Goal: Information Seeking & Learning: Learn about a topic

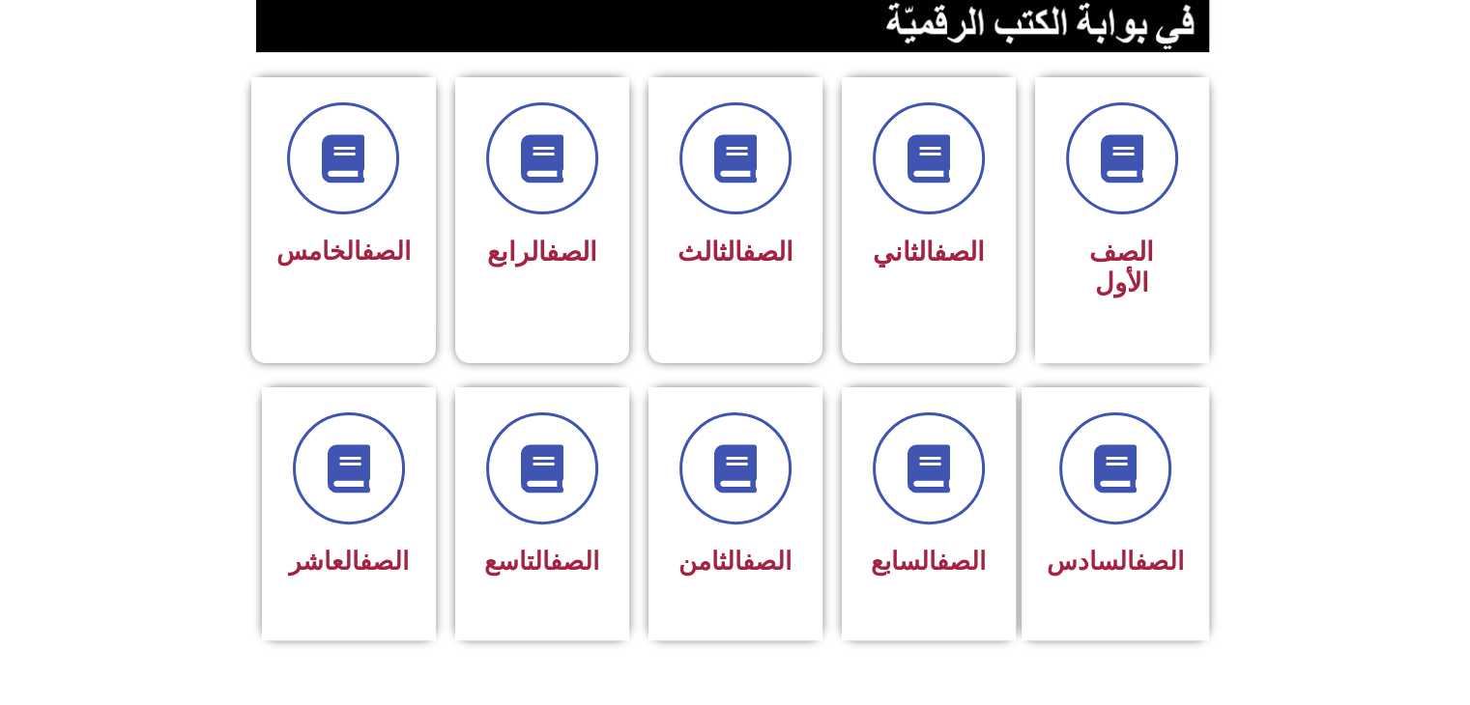
scroll to position [463, 0]
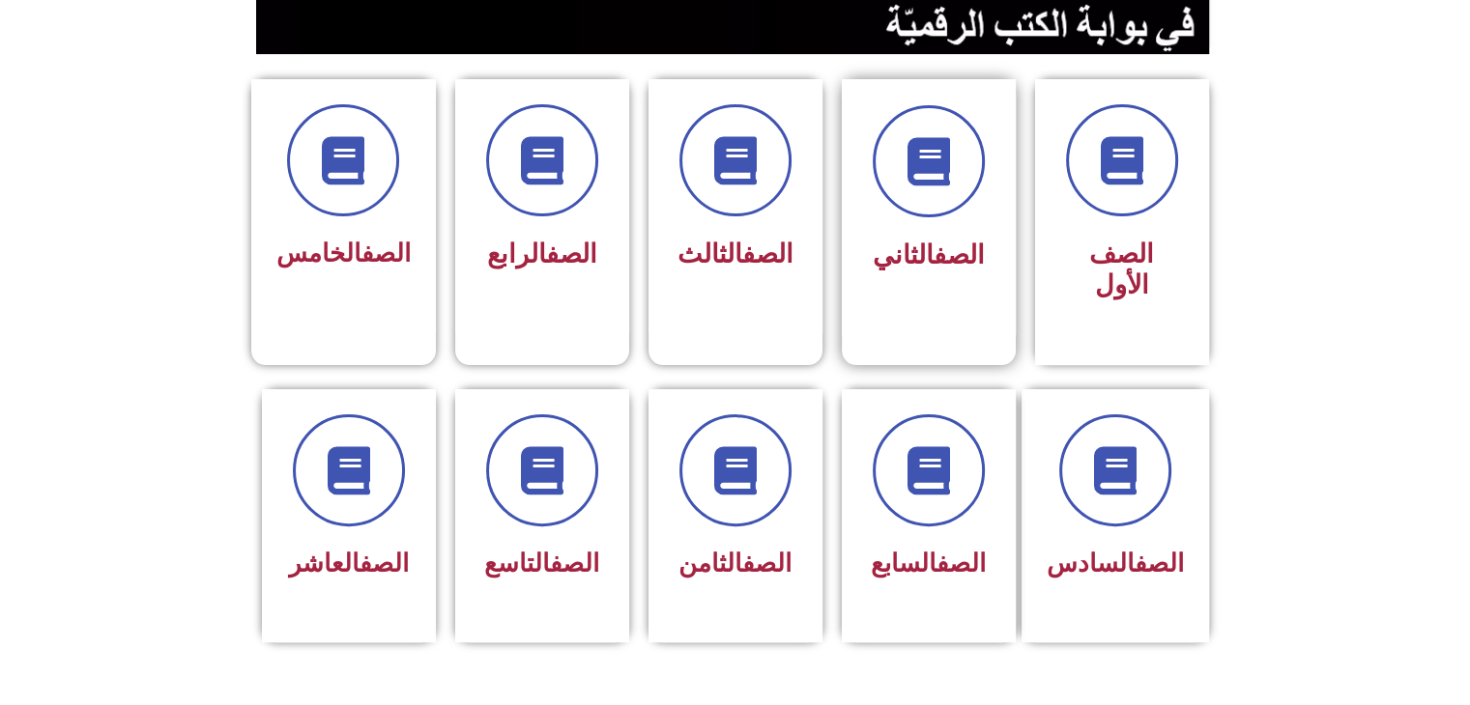
click at [951, 226] on div "الصف الثاني" at bounding box center [929, 192] width 122 height 175
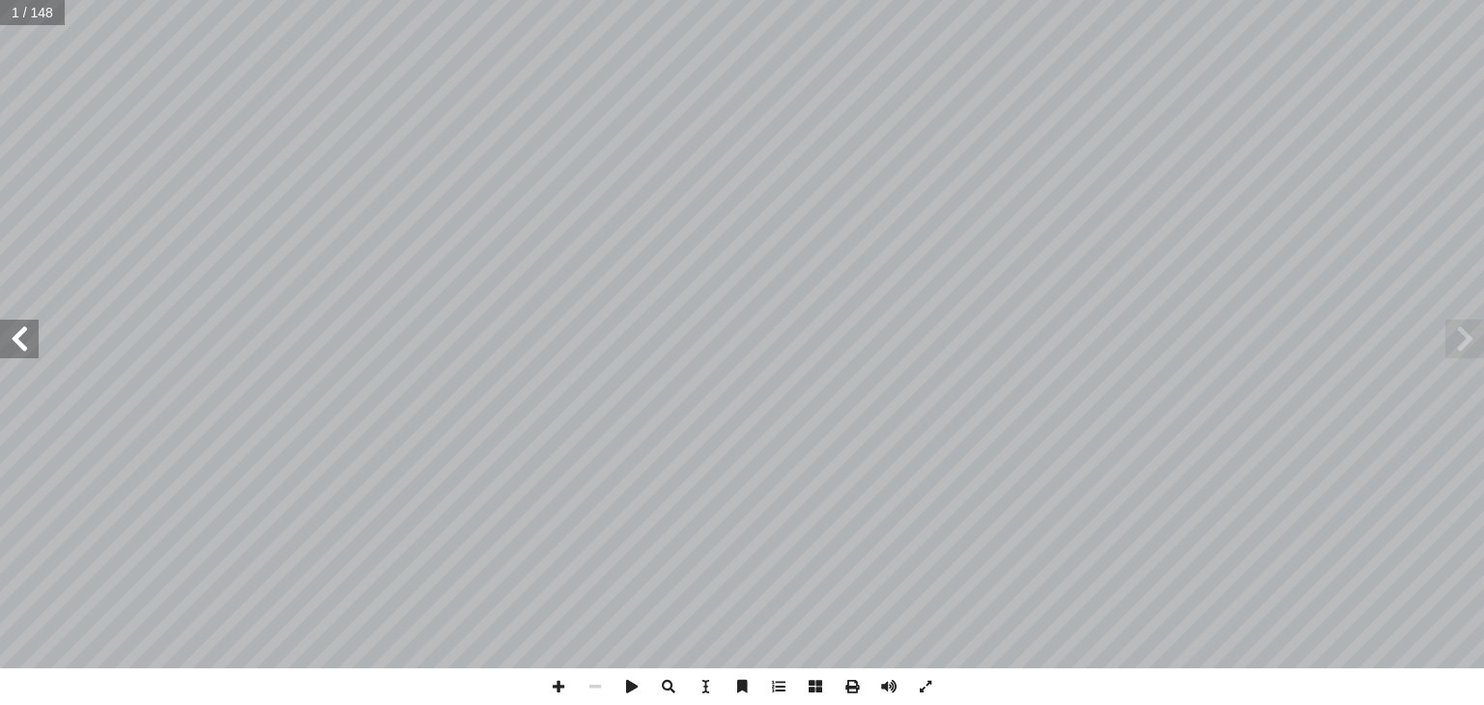
click at [24, 342] on span at bounding box center [19, 339] width 39 height 39
click at [2, 314] on div "ة َ ميل َ ج ْ نا ال ُ ت َ غ ُ ل ليف: أ ا ّ فريق الت ٢ ُ زء ُ الج ل َّ و أ ال� ب…" at bounding box center [742, 334] width 1484 height 669
click at [19, 356] on span at bounding box center [19, 339] width 39 height 39
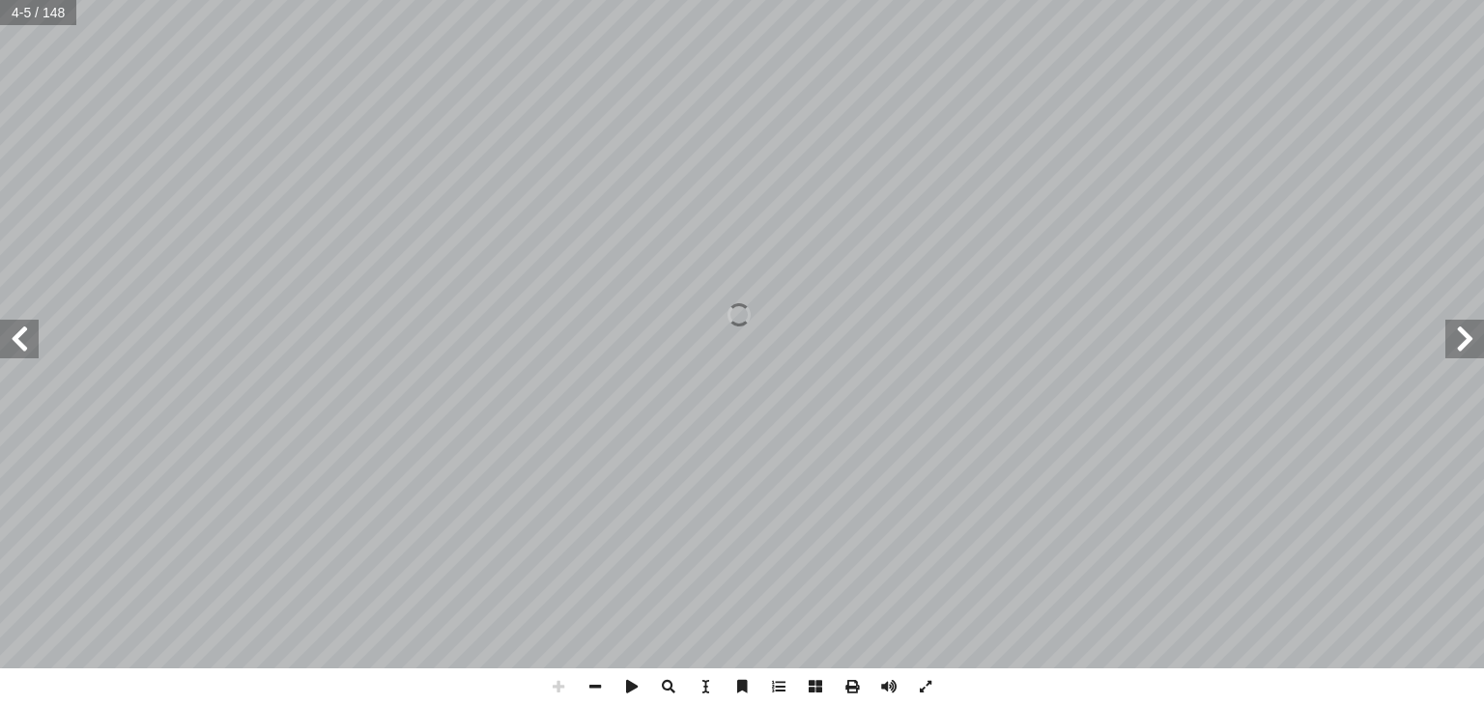
click at [19, 356] on span at bounding box center [19, 339] width 39 height 39
click at [605, 698] on span at bounding box center [595, 687] width 37 height 37
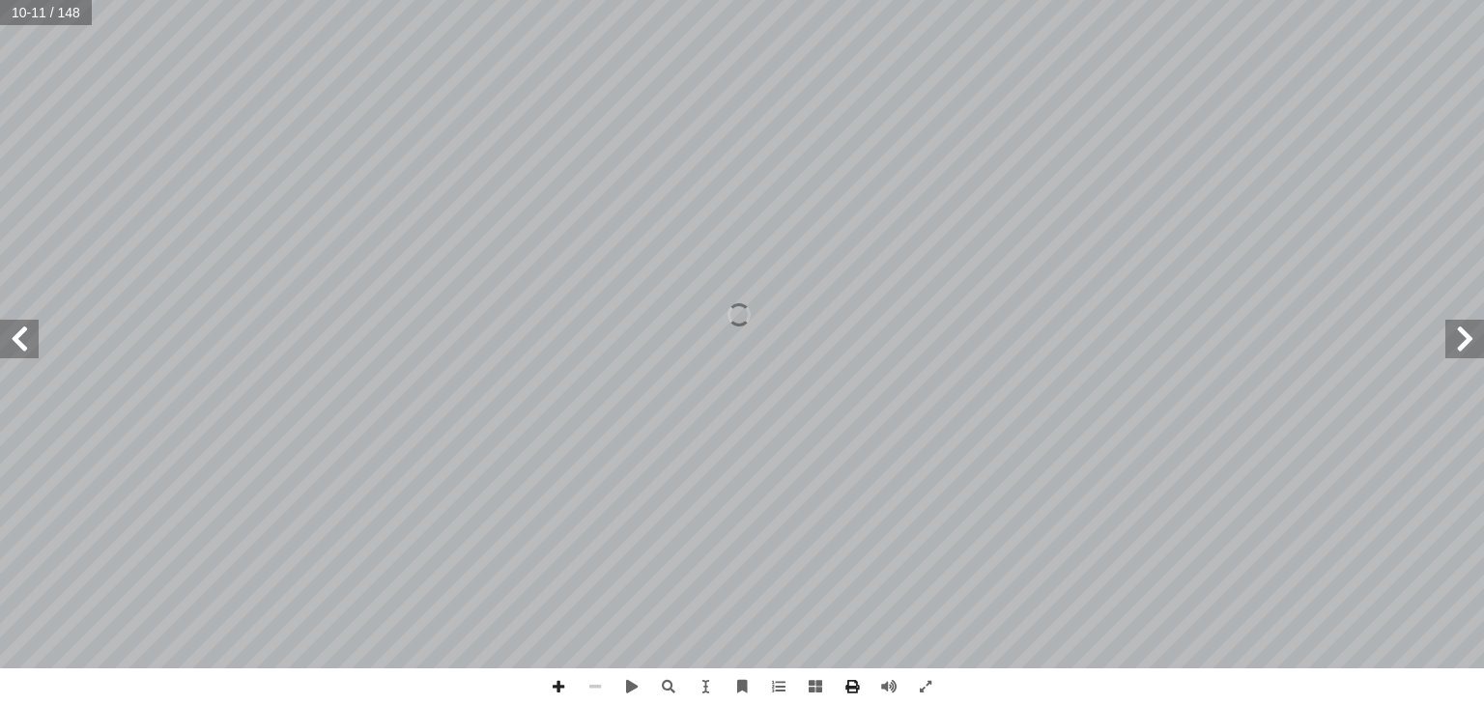
click at [605, 698] on span at bounding box center [595, 687] width 37 height 37
click at [25, 351] on span at bounding box center [19, 339] width 39 height 39
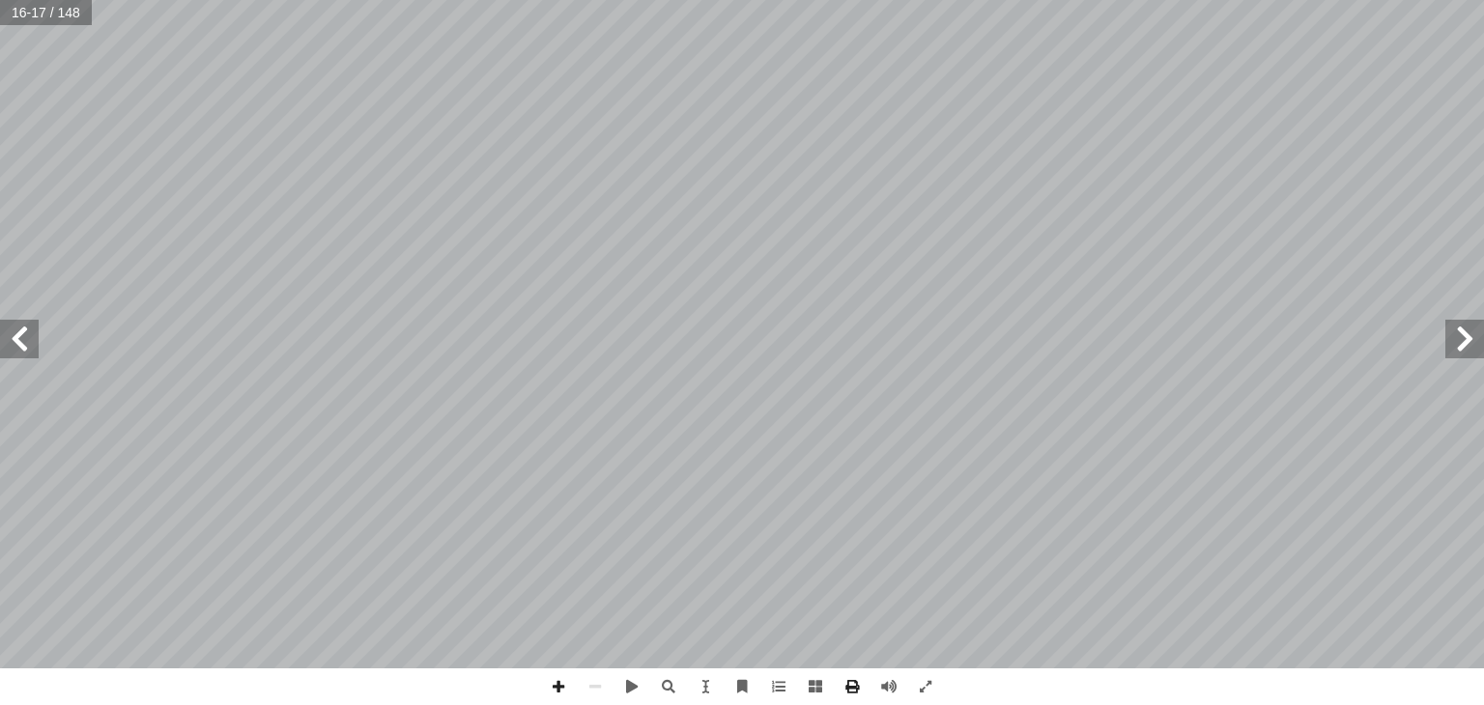
click at [25, 351] on span at bounding box center [19, 339] width 39 height 39
click at [550, 693] on span at bounding box center [558, 687] width 37 height 37
click at [919, 687] on span at bounding box center [925, 687] width 37 height 37
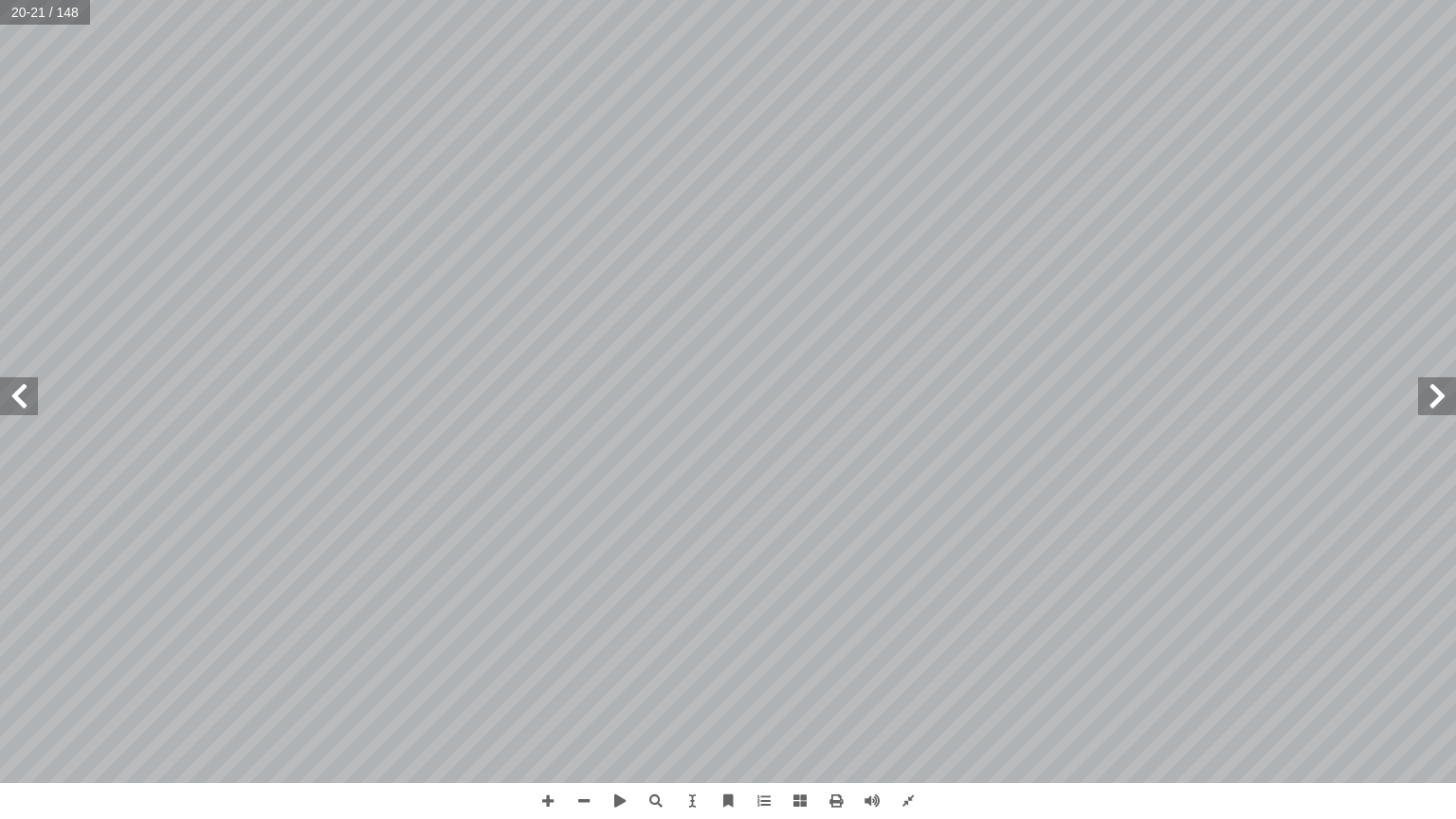
click at [18, 385] on span at bounding box center [19, 396] width 38 height 38
click at [1449, 383] on span at bounding box center [1437, 396] width 38 height 38
click at [29, 392] on span at bounding box center [19, 396] width 38 height 38
click at [1446, 400] on span at bounding box center [1437, 396] width 38 height 38
click at [910, 691] on span at bounding box center [908, 800] width 36 height 36
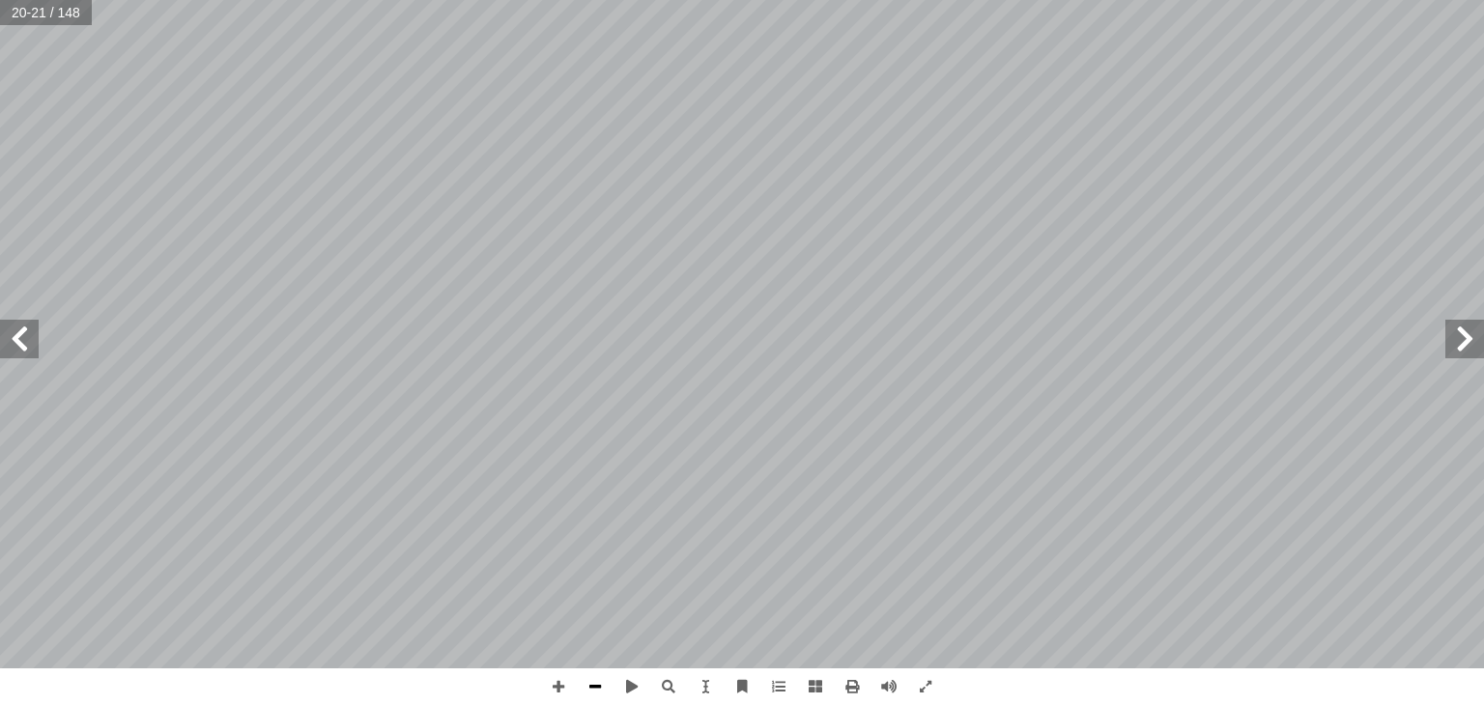
click at [591, 691] on span at bounding box center [595, 687] width 37 height 37
click at [25, 345] on span at bounding box center [19, 339] width 39 height 39
